Goal: Information Seeking & Learning: Check status

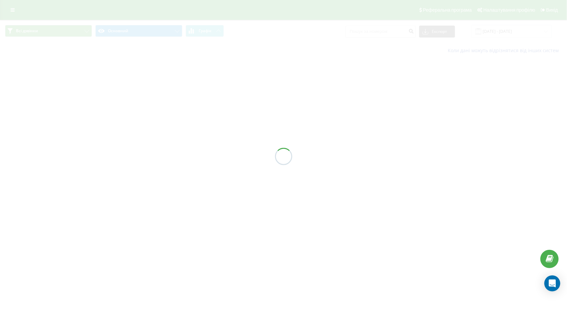
click at [396, 30] on div at bounding box center [283, 156] width 567 height 313
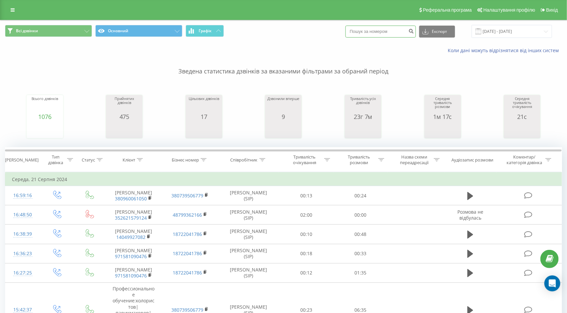
click at [396, 33] on input at bounding box center [380, 32] width 70 height 12
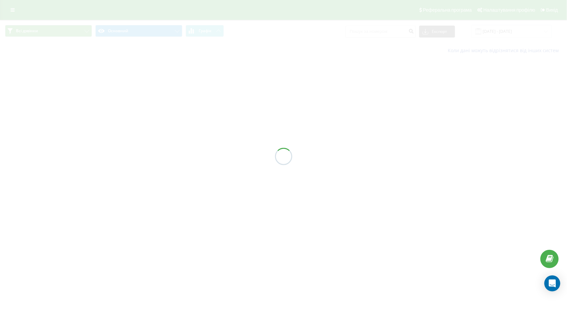
click at [387, 34] on div at bounding box center [283, 156] width 567 height 313
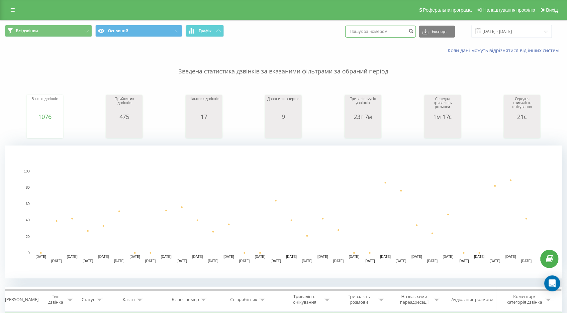
click at [387, 34] on input at bounding box center [380, 32] width 70 height 12
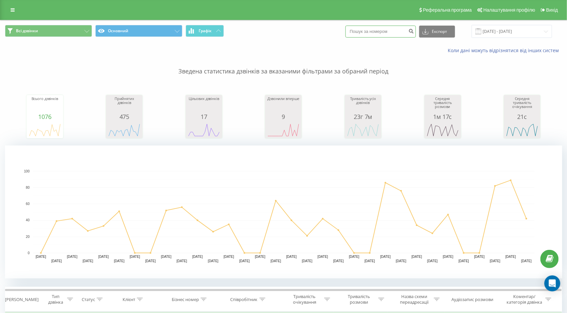
click at [387, 34] on input at bounding box center [380, 32] width 70 height 12
paste input "380984481831"
click at [370, 30] on input "380984481831" at bounding box center [380, 32] width 70 height 12
type input "80984481831"
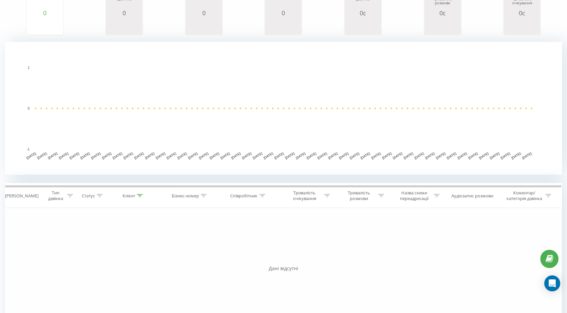
scroll to position [153, 0]
